Goal: Information Seeking & Learning: Compare options

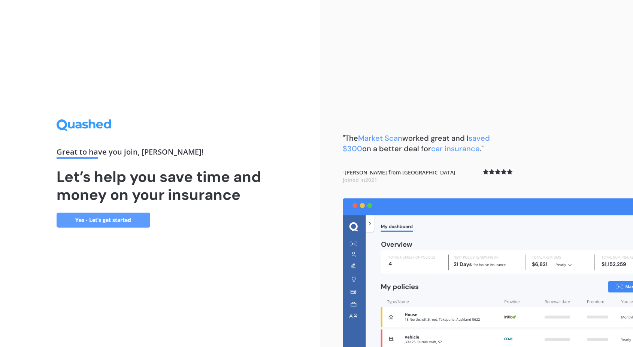
click at [133, 219] on link "Yes - Let’s get started" at bounding box center [104, 220] width 94 height 15
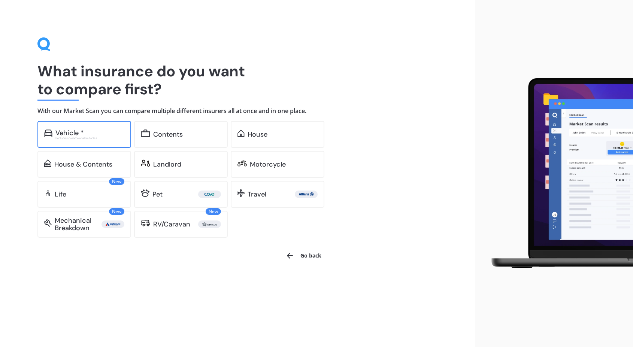
click at [90, 143] on div "Vehicle * Excludes commercial vehicles" at bounding box center [84, 134] width 94 height 27
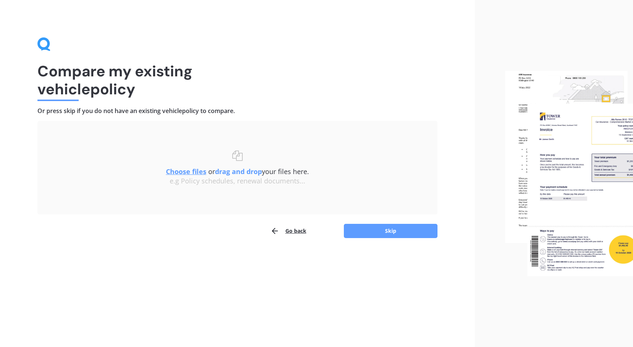
click at [305, 236] on button "Go back" at bounding box center [289, 231] width 36 height 15
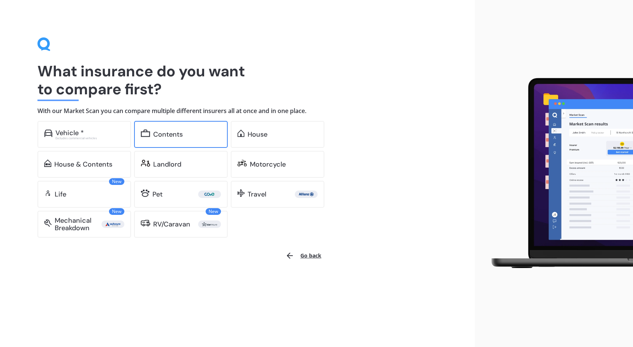
click at [184, 139] on div "Contents" at bounding box center [181, 134] width 94 height 27
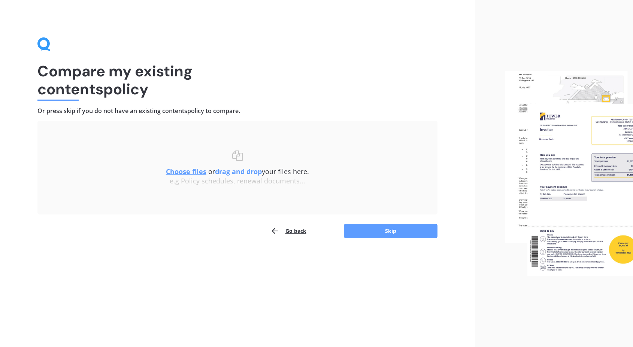
click at [287, 233] on button "Go back" at bounding box center [289, 231] width 36 height 15
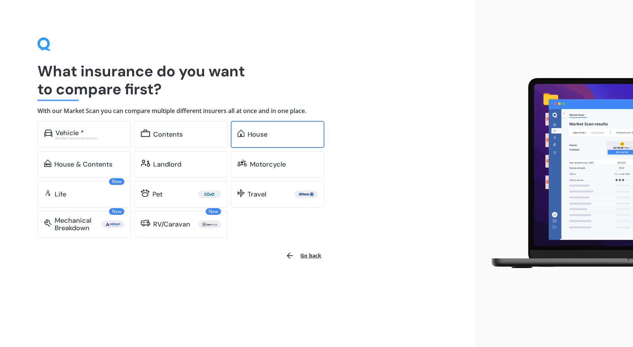
click at [245, 139] on div "House" at bounding box center [278, 134] width 94 height 27
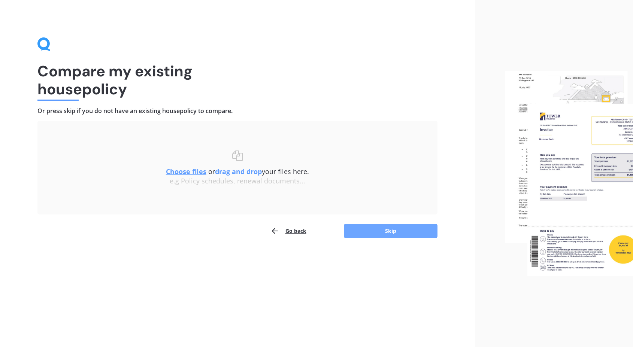
click at [372, 230] on button "Skip" at bounding box center [391, 231] width 94 height 14
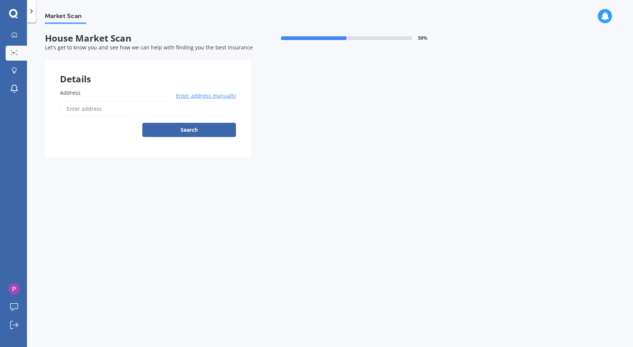
click at [187, 107] on input "Address" at bounding box center [148, 109] width 176 height 16
type input "[STREET_ADDRESS]"
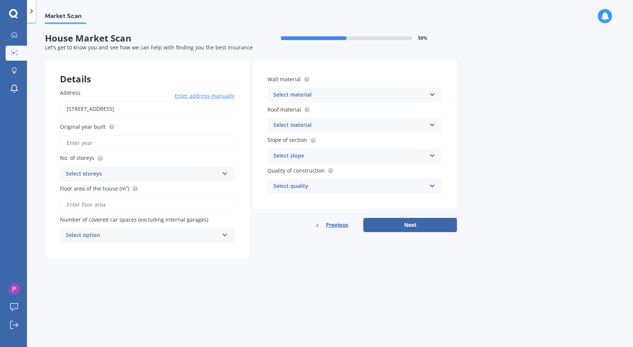
click at [145, 142] on input "Original year built" at bounding box center [147, 143] width 175 height 16
type input "2024"
click at [170, 169] on div "Select storeys 1 2 3 4 5+" at bounding box center [147, 174] width 175 height 15
click at [172, 175] on div "1" at bounding box center [142, 174] width 153 height 9
click at [178, 174] on div "Select storeys" at bounding box center [143, 174] width 149 height 8
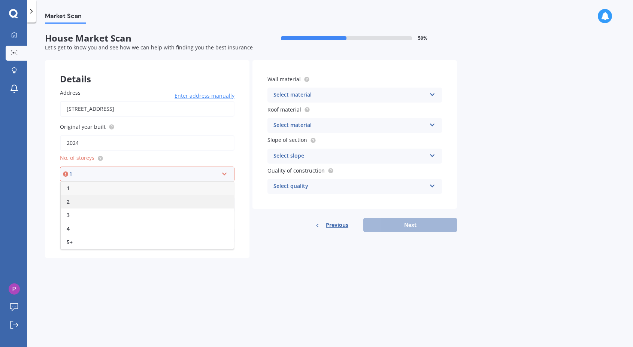
click at [176, 197] on div "2" at bounding box center [147, 201] width 173 height 13
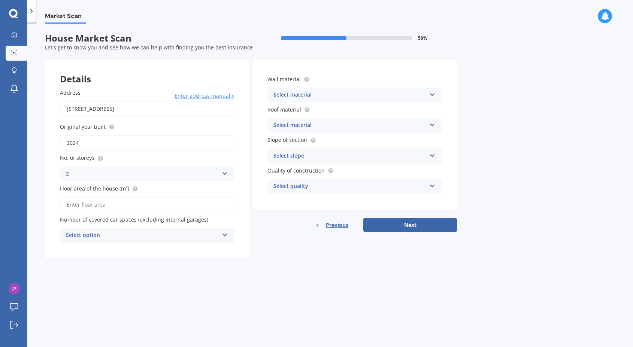
click at [163, 207] on input "Floor area of the house (m²)" at bounding box center [147, 205] width 175 height 16
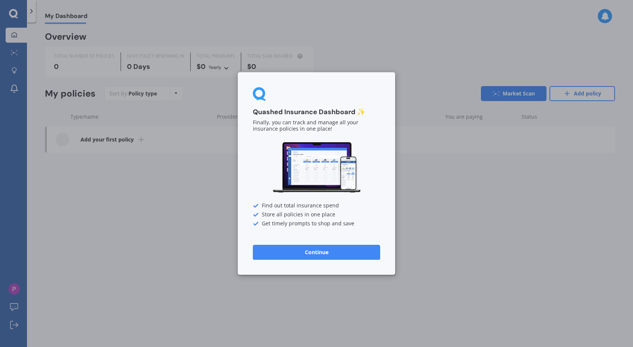
click at [343, 265] on div "Quashed Insurance Dashboard ✨ Finally, you can track and manage all your insura…" at bounding box center [316, 173] width 157 height 203
click at [342, 253] on button "Continue" at bounding box center [316, 252] width 127 height 15
